Goal: Navigation & Orientation: Find specific page/section

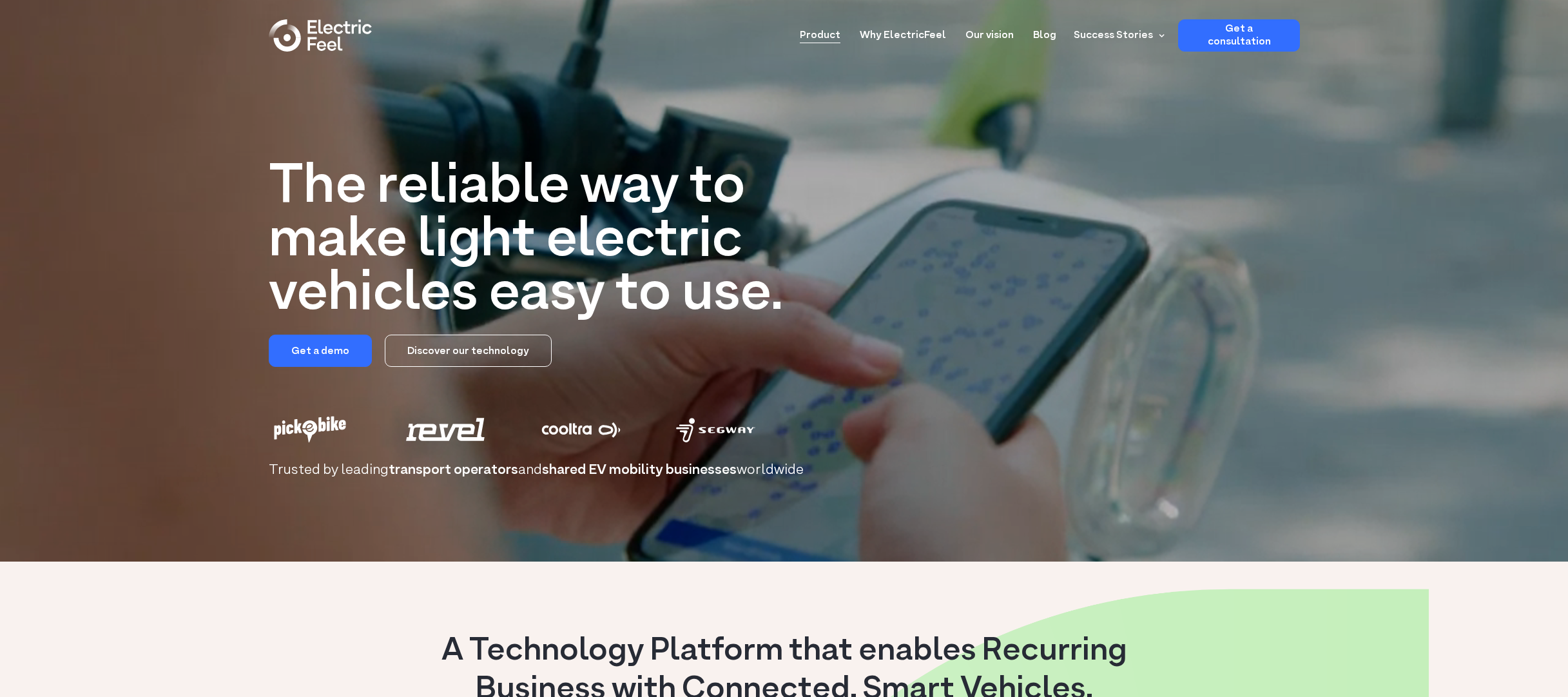
click at [836, 35] on link "Product" at bounding box center [820, 31] width 41 height 24
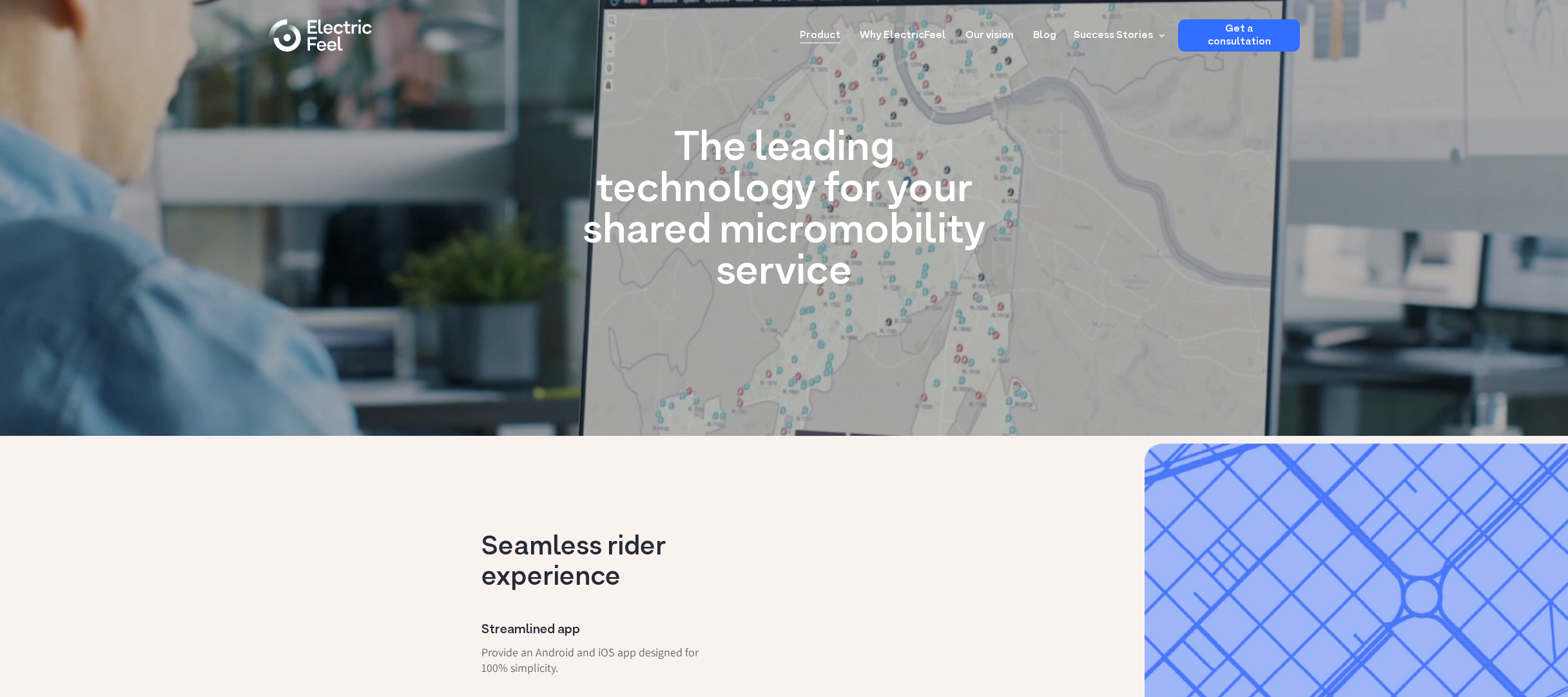
click at [342, 42] on div "home" at bounding box center [343, 37] width 78 height 39
